Goal: Navigation & Orientation: Find specific page/section

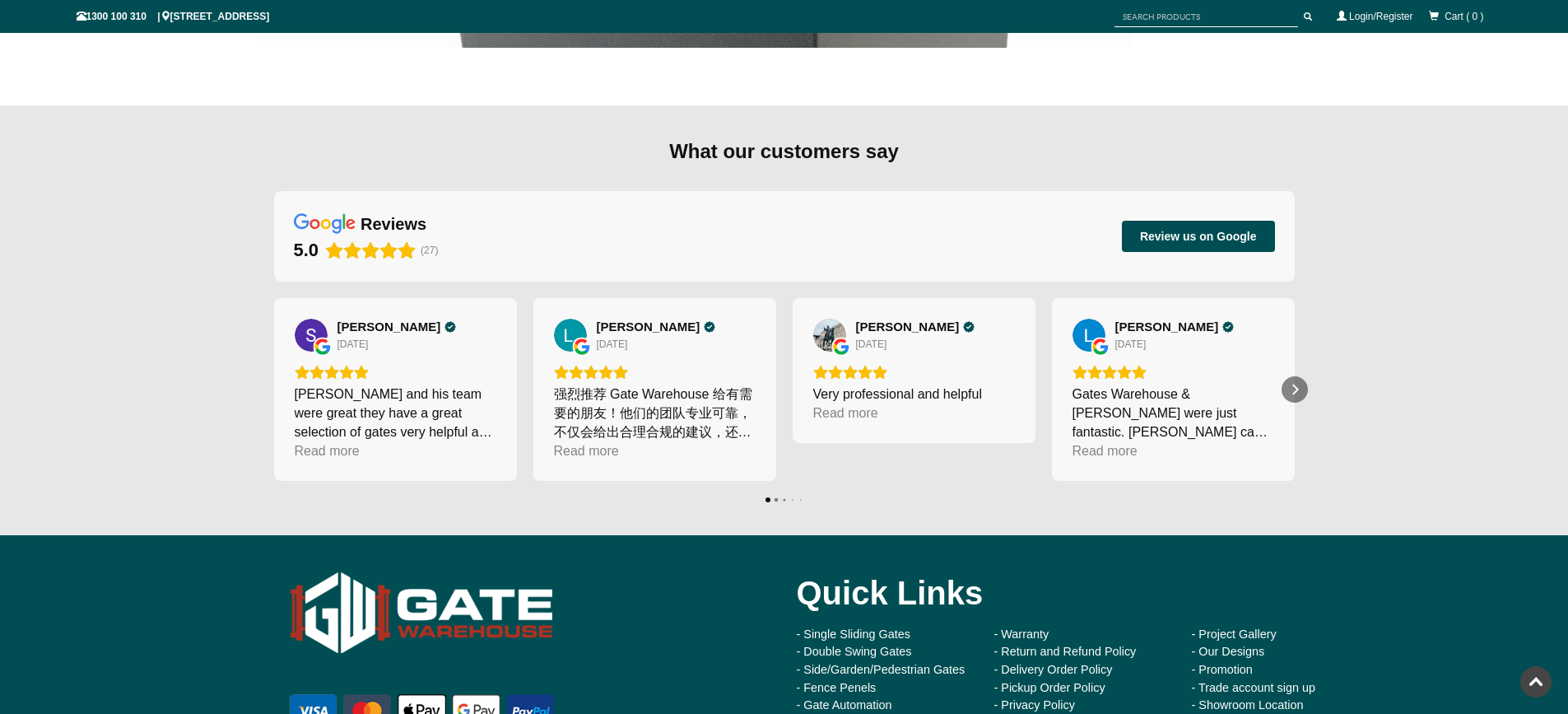
scroll to position [4984, 0]
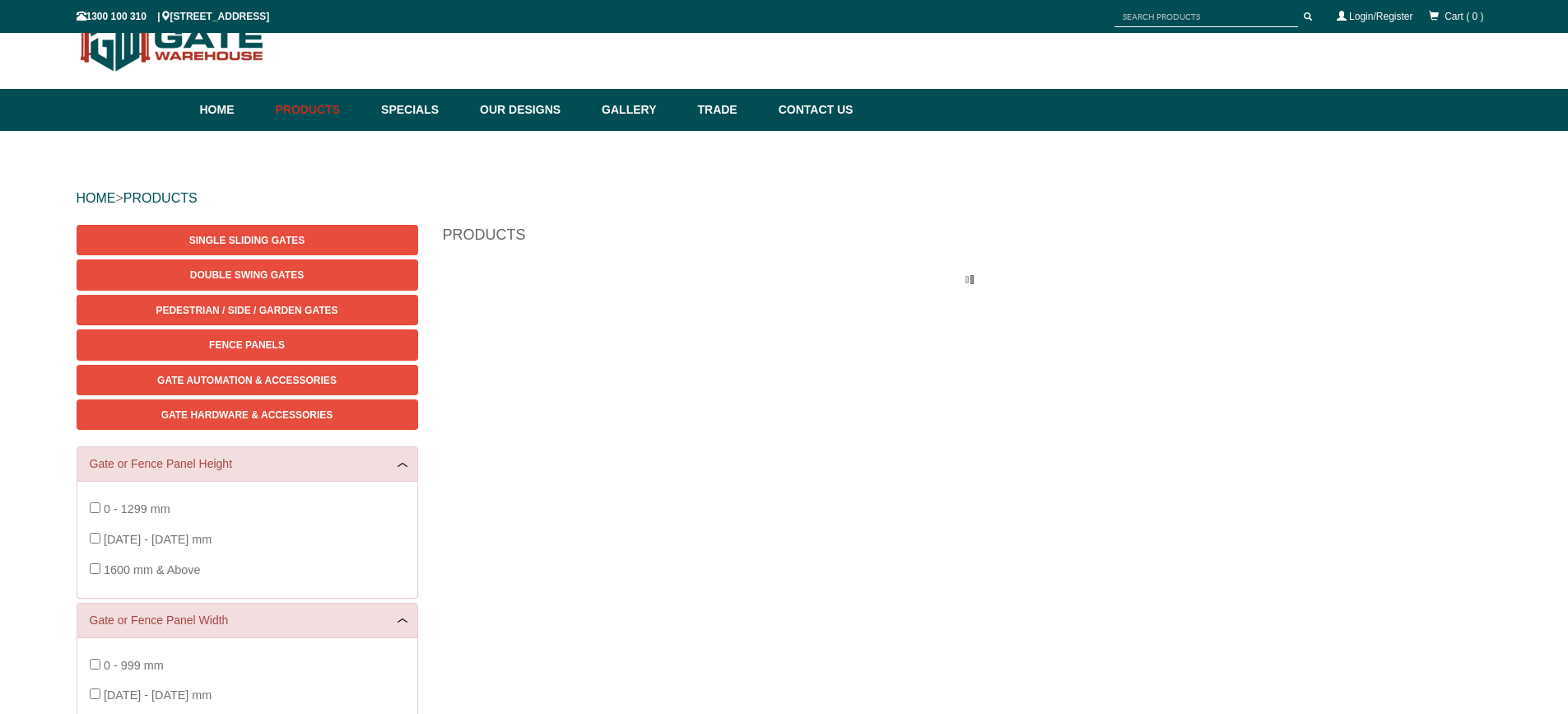
scroll to position [41, 0]
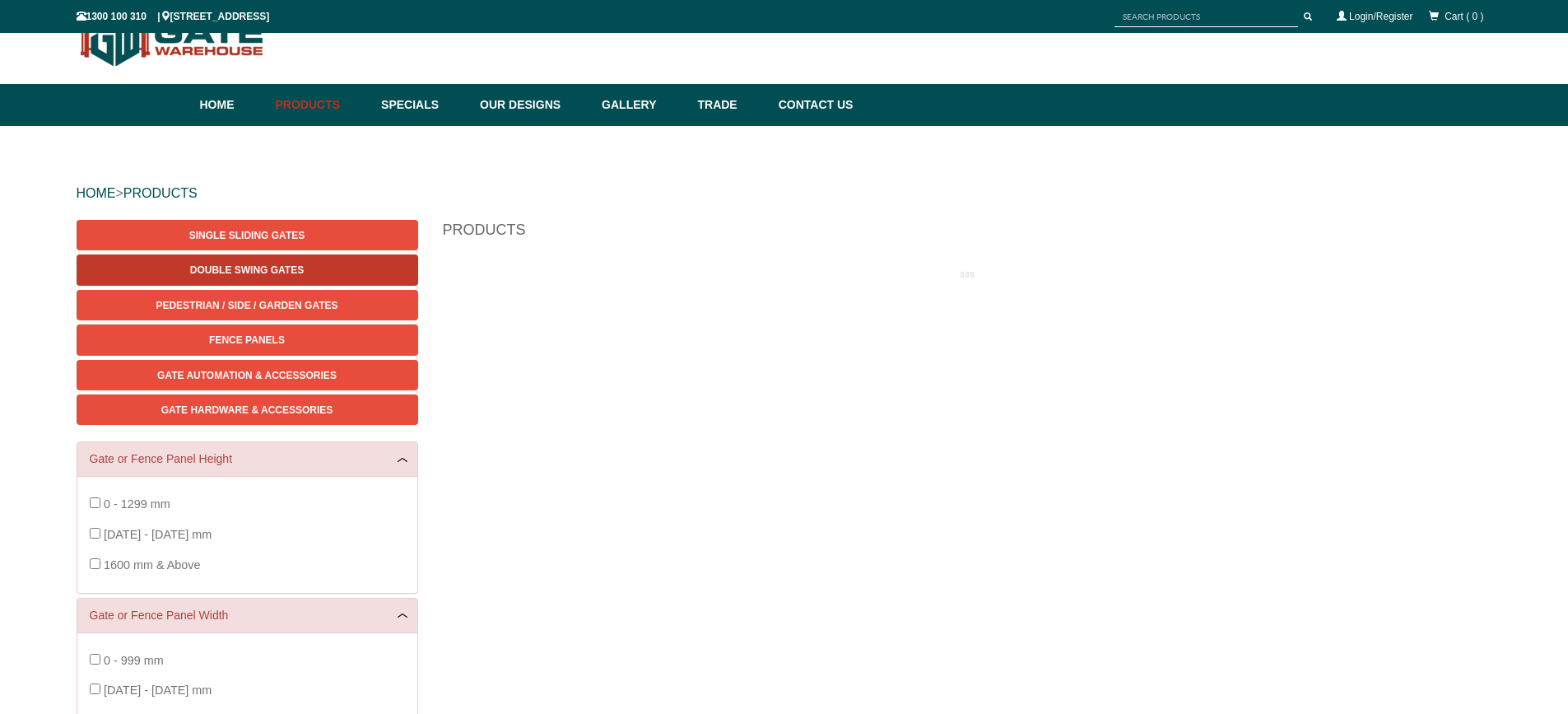
click at [324, 275] on link "Double Swing Gates" at bounding box center [247, 270] width 342 height 31
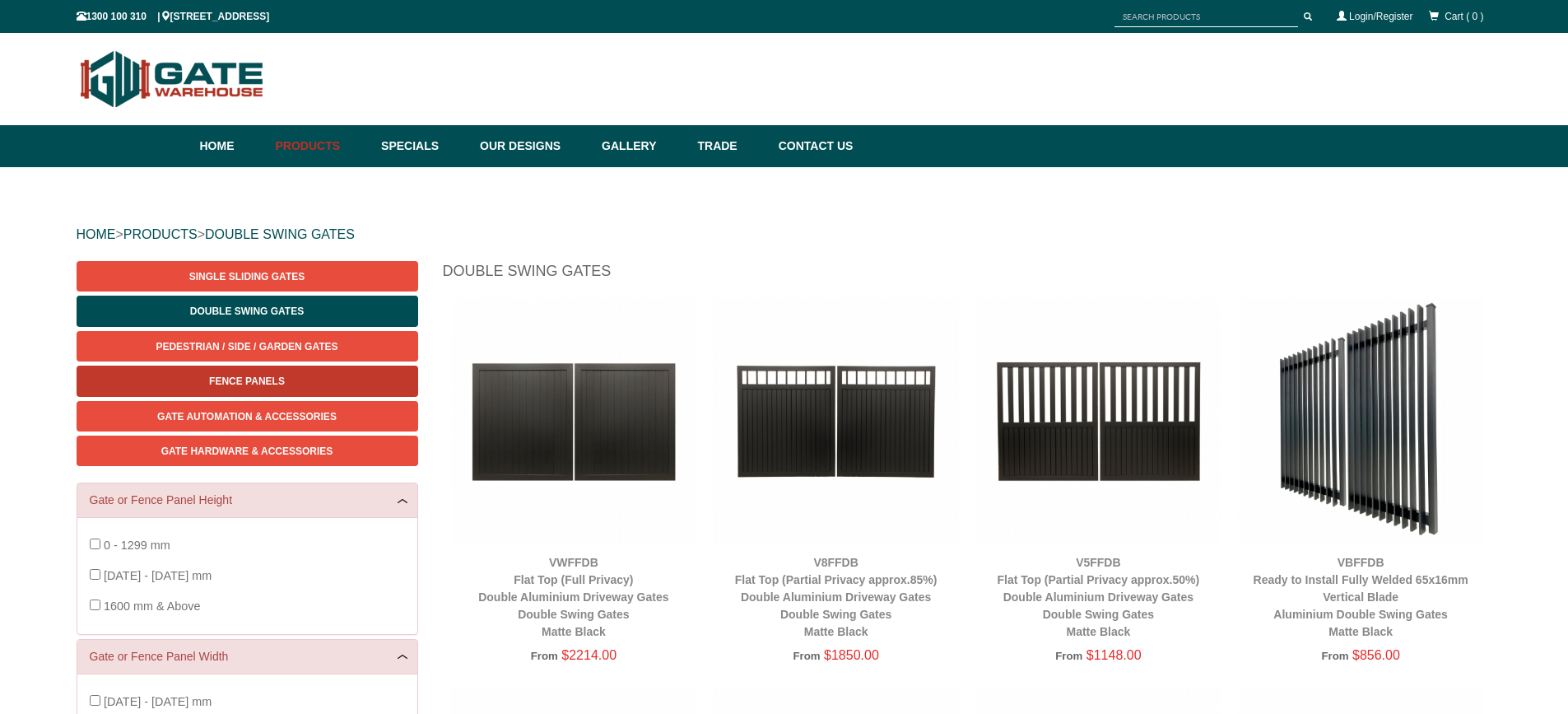
click at [292, 377] on link "Fence Panels" at bounding box center [247, 381] width 342 height 31
